Goal: Navigation & Orientation: Find specific page/section

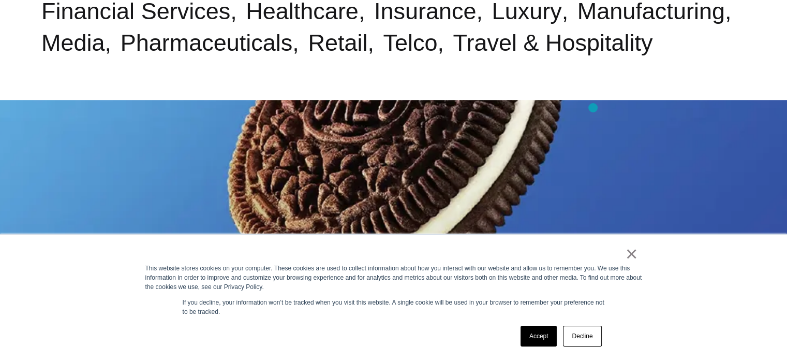
scroll to position [621, 0]
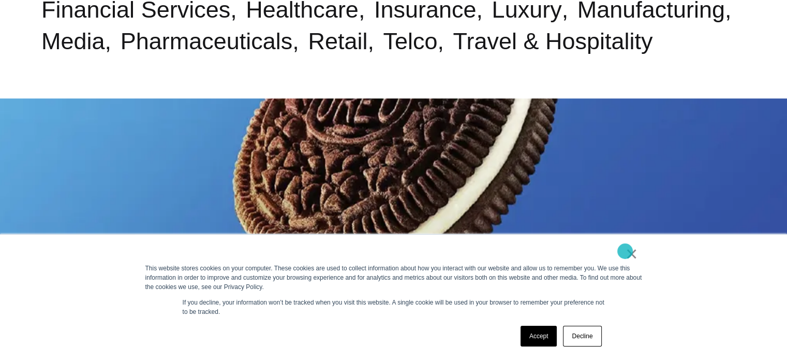
click at [626, 251] on link "×" at bounding box center [632, 253] width 12 height 9
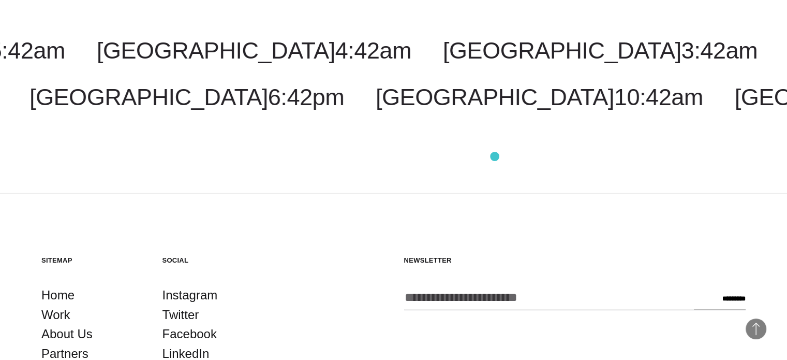
scroll to position [2714, 0]
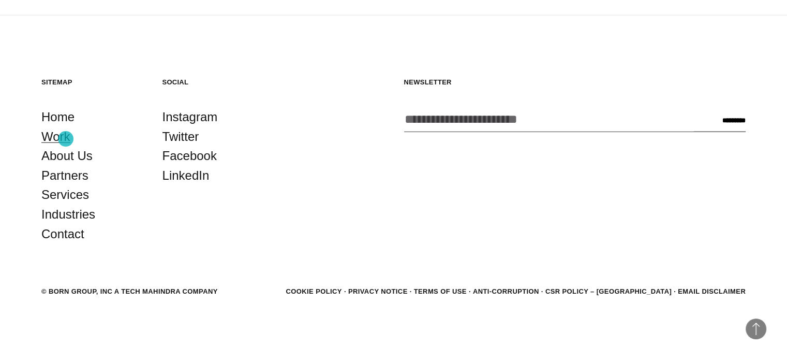
click at [66, 138] on link "Work" at bounding box center [55, 137] width 29 height 20
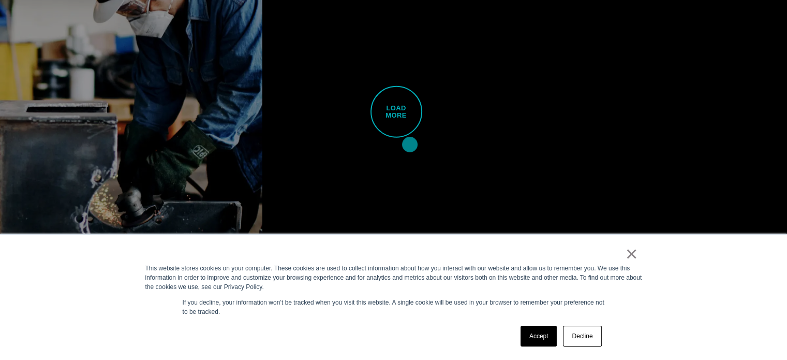
scroll to position [2950, 0]
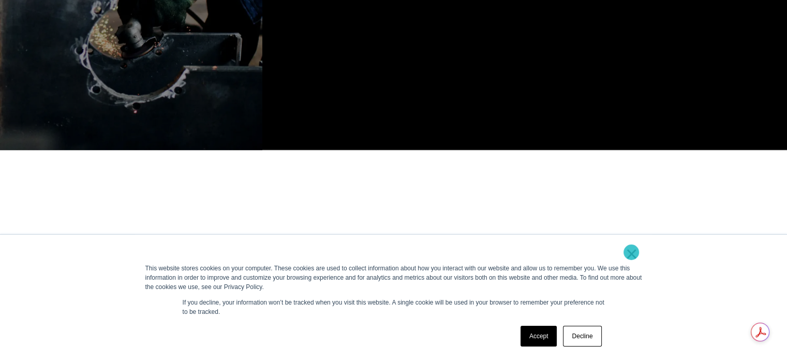
click at [631, 252] on link "×" at bounding box center [632, 253] width 12 height 9
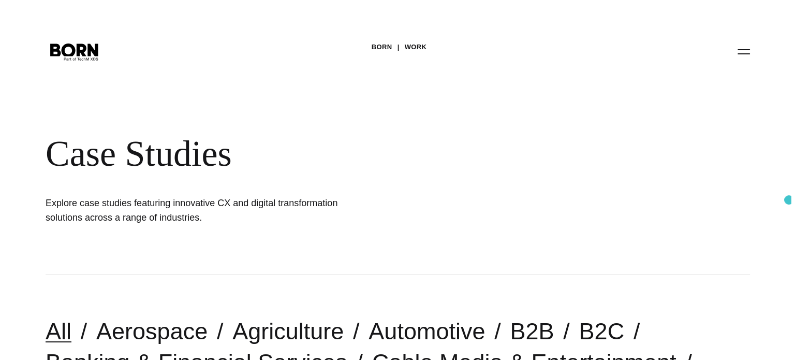
scroll to position [0, 0]
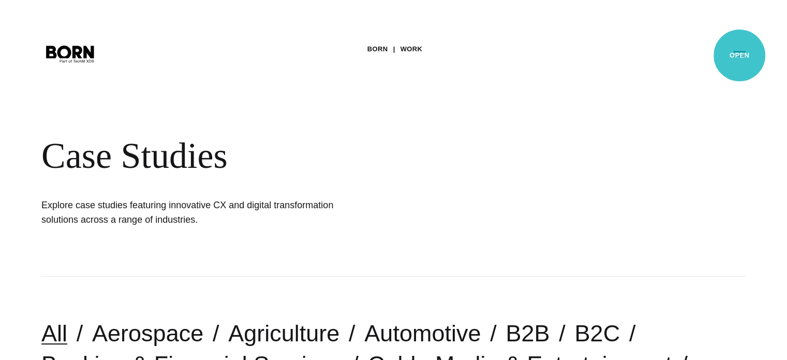
click at [739, 55] on button "Primary Menu" at bounding box center [739, 53] width 25 height 22
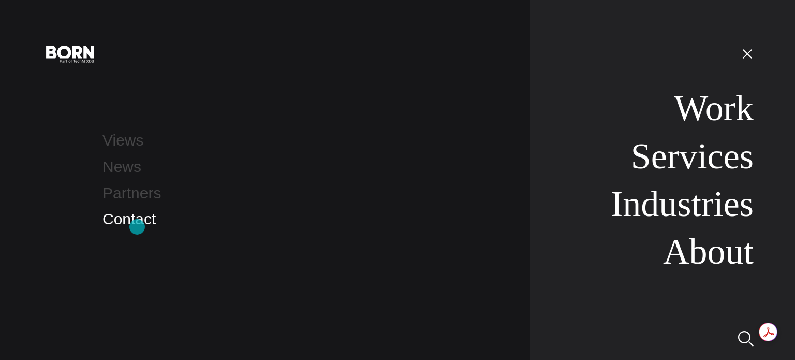
click at [137, 227] on link "Contact" at bounding box center [128, 218] width 53 height 17
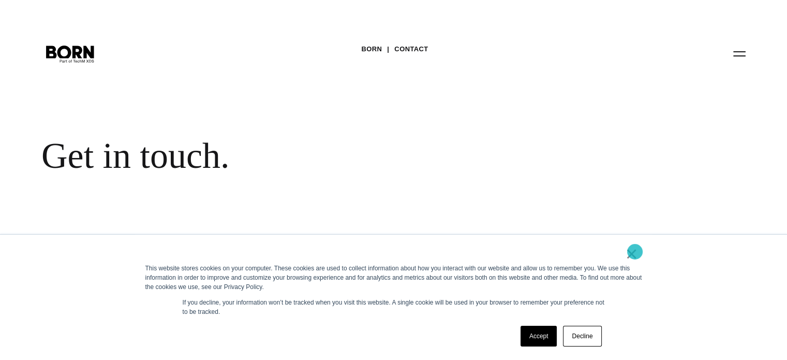
click at [635, 252] on link "×" at bounding box center [632, 253] width 12 height 9
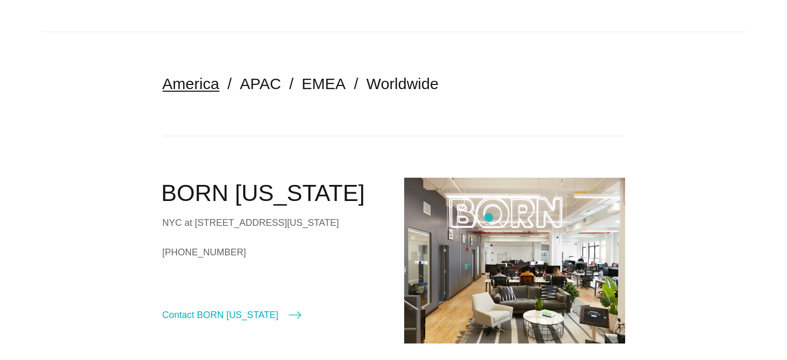
scroll to position [259, 0]
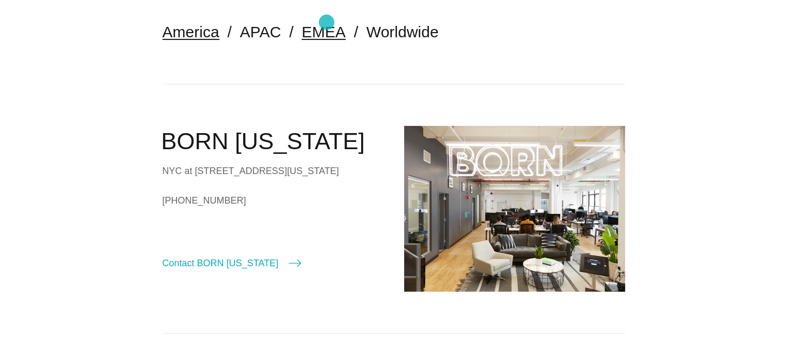
click at [327, 23] on link "EMEA" at bounding box center [324, 31] width 44 height 17
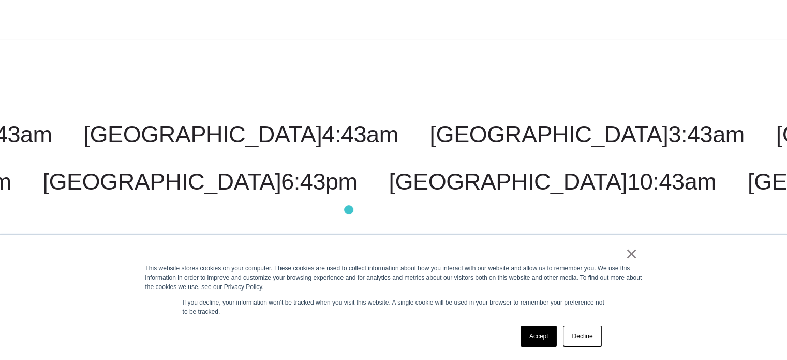
scroll to position [569, 0]
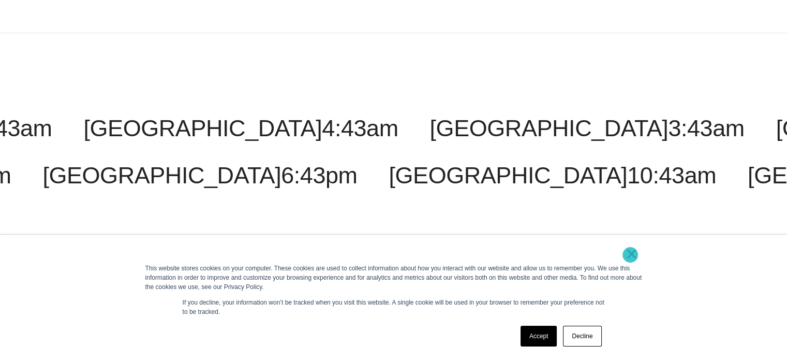
click at [630, 255] on link "×" at bounding box center [632, 253] width 12 height 9
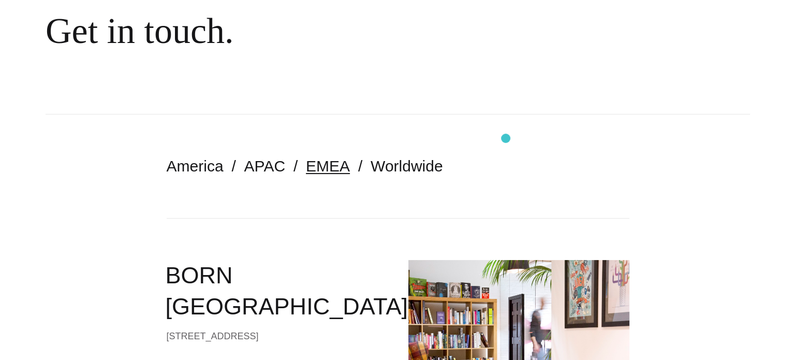
scroll to position [0, 0]
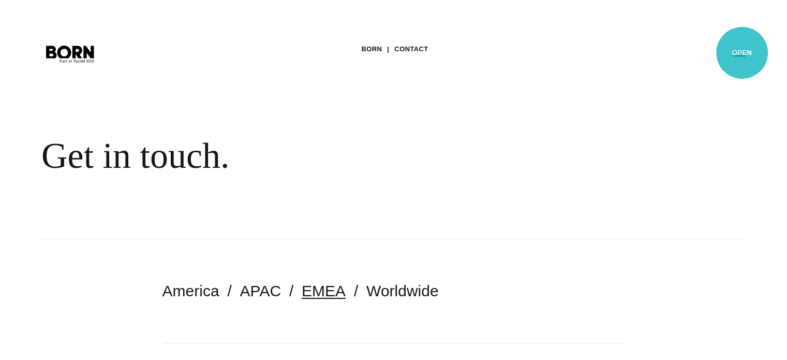
click at [742, 53] on button "Primary Menu" at bounding box center [739, 53] width 25 height 22
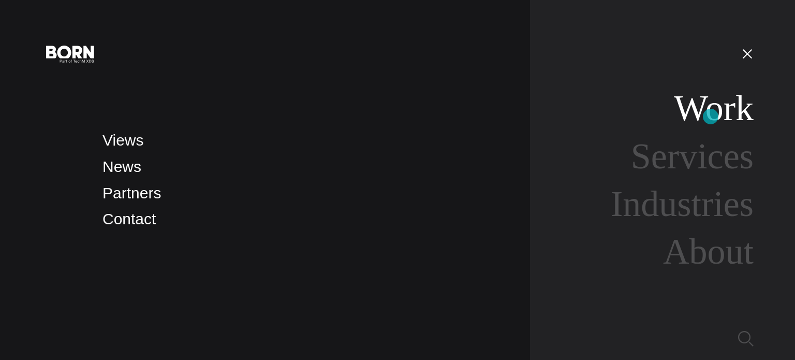
click at [712, 114] on link "Work" at bounding box center [714, 108] width 80 height 40
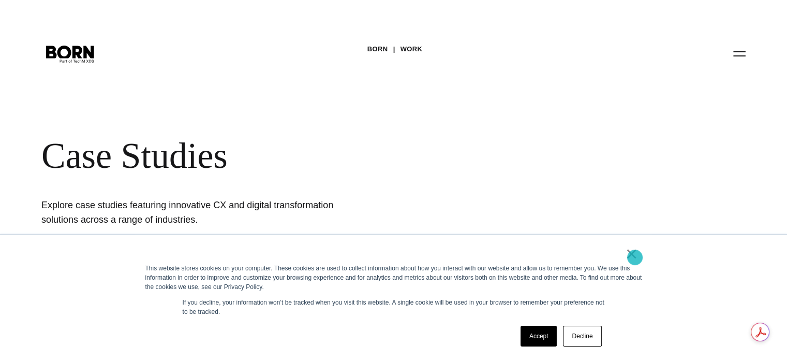
click at [635, 257] on link "×" at bounding box center [632, 253] width 12 height 9
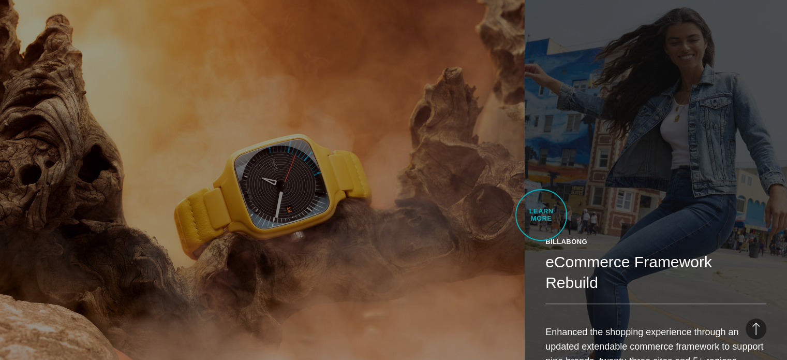
scroll to position [673, 0]
